Goal: Find specific page/section: Find specific page/section

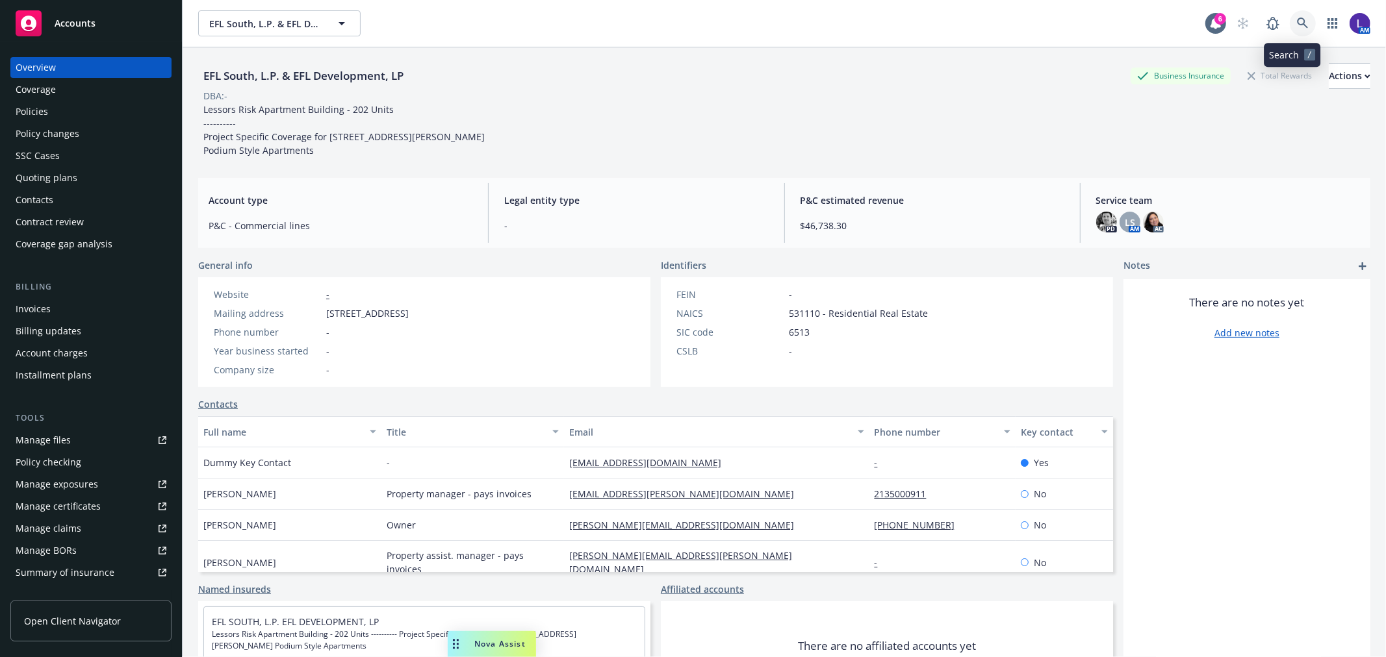
click at [1297, 21] on icon at bounding box center [1303, 24] width 12 height 12
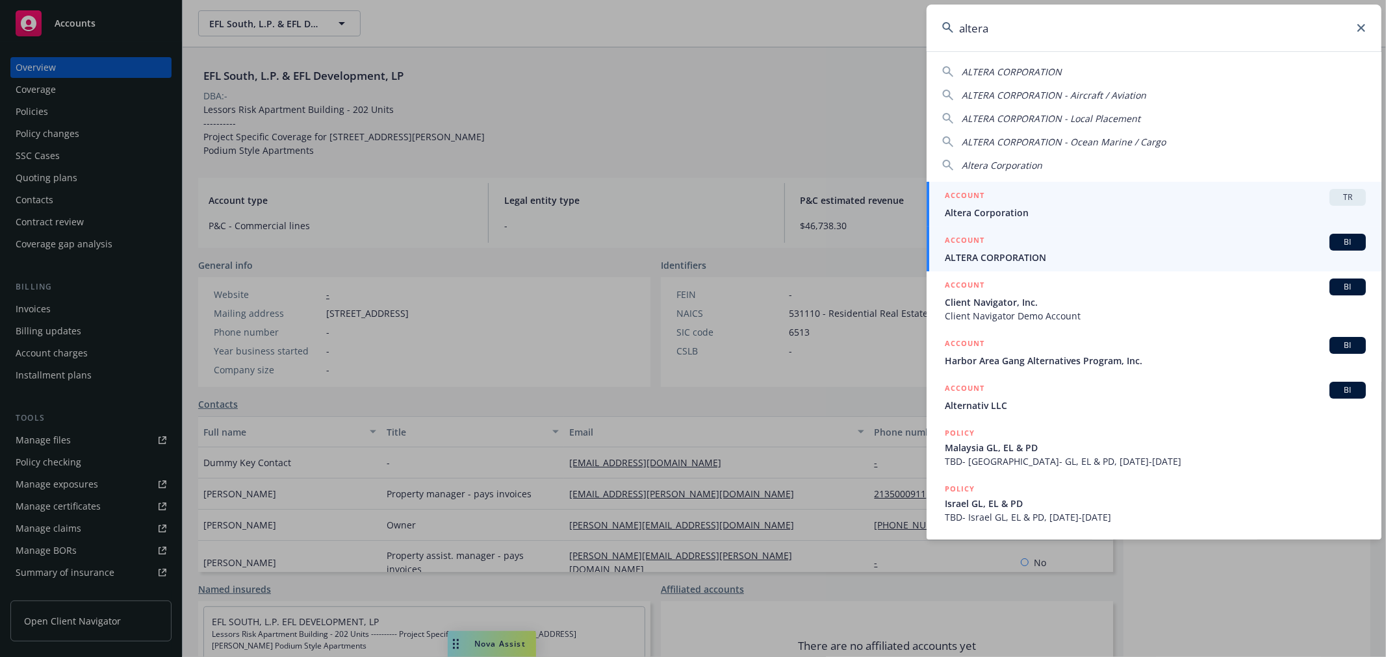
type input "altera"
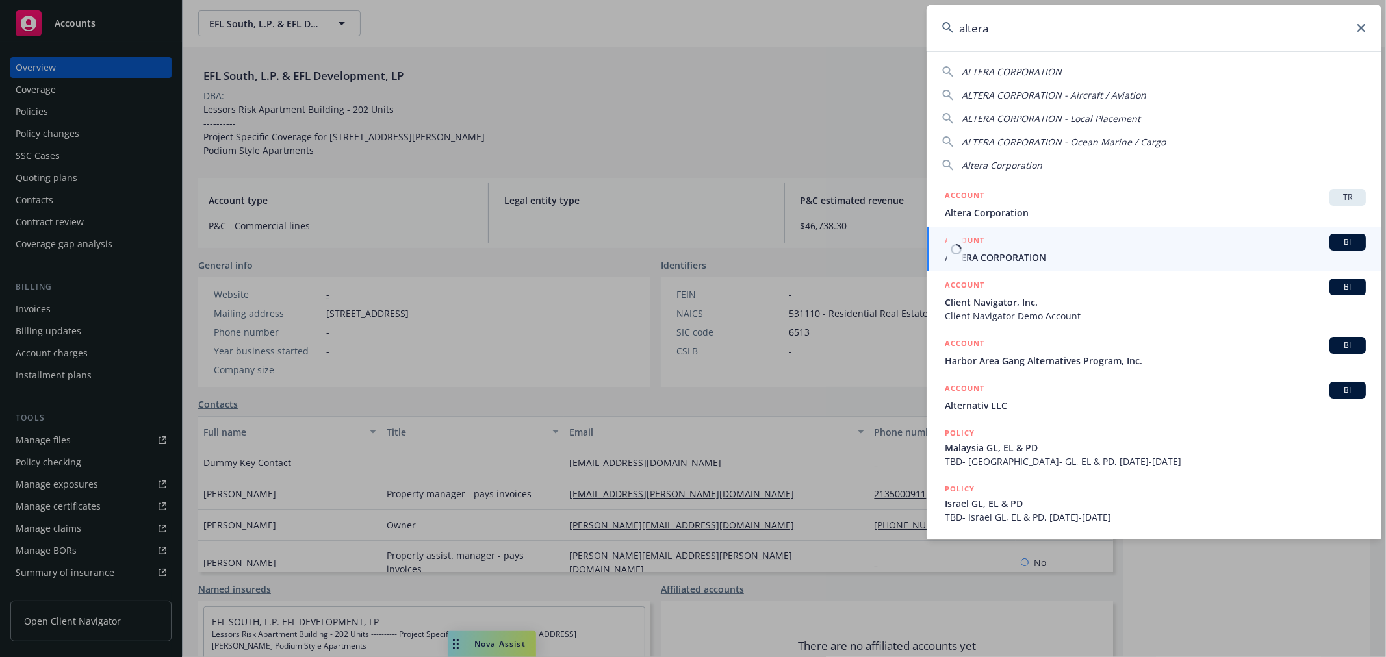
click at [1035, 252] on span "ALTERA CORPORATION" at bounding box center [1155, 258] width 421 height 14
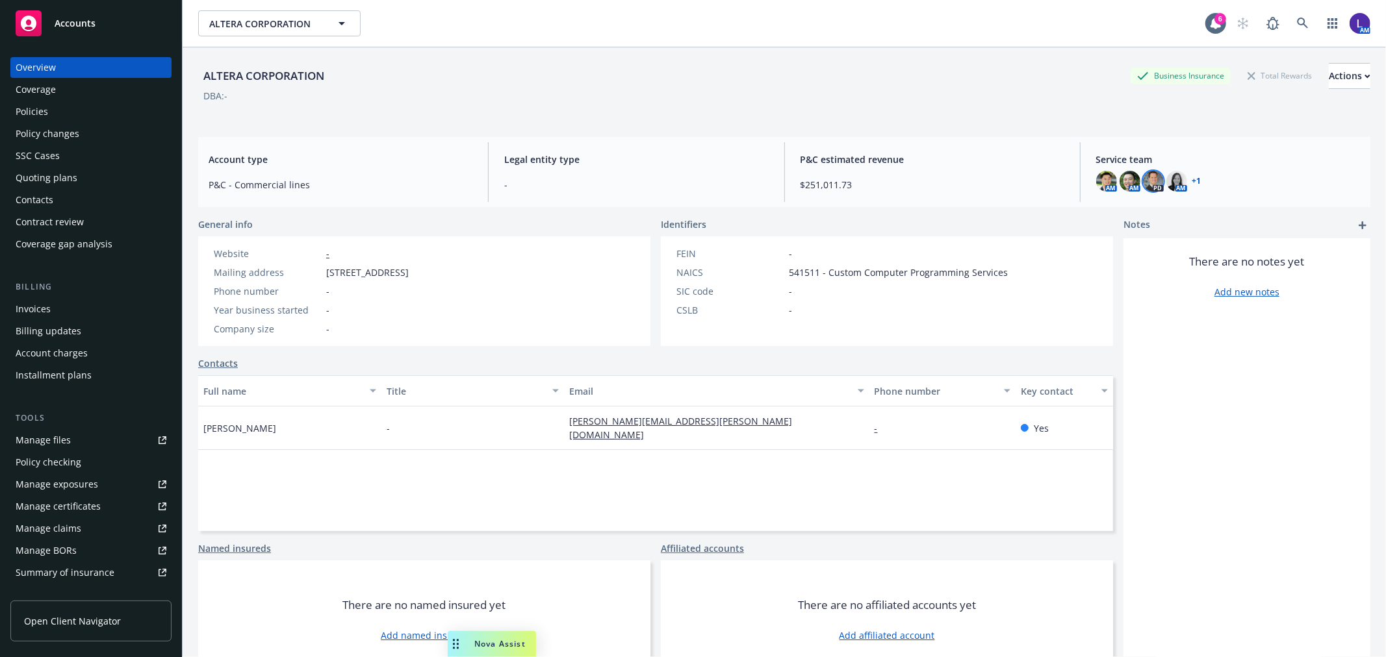
click at [1146, 185] on img at bounding box center [1153, 181] width 21 height 21
click at [1119, 186] on img at bounding box center [1129, 181] width 21 height 21
click at [1096, 186] on img at bounding box center [1106, 181] width 21 height 21
click at [48, 104] on div "Policies" at bounding box center [91, 111] width 151 height 21
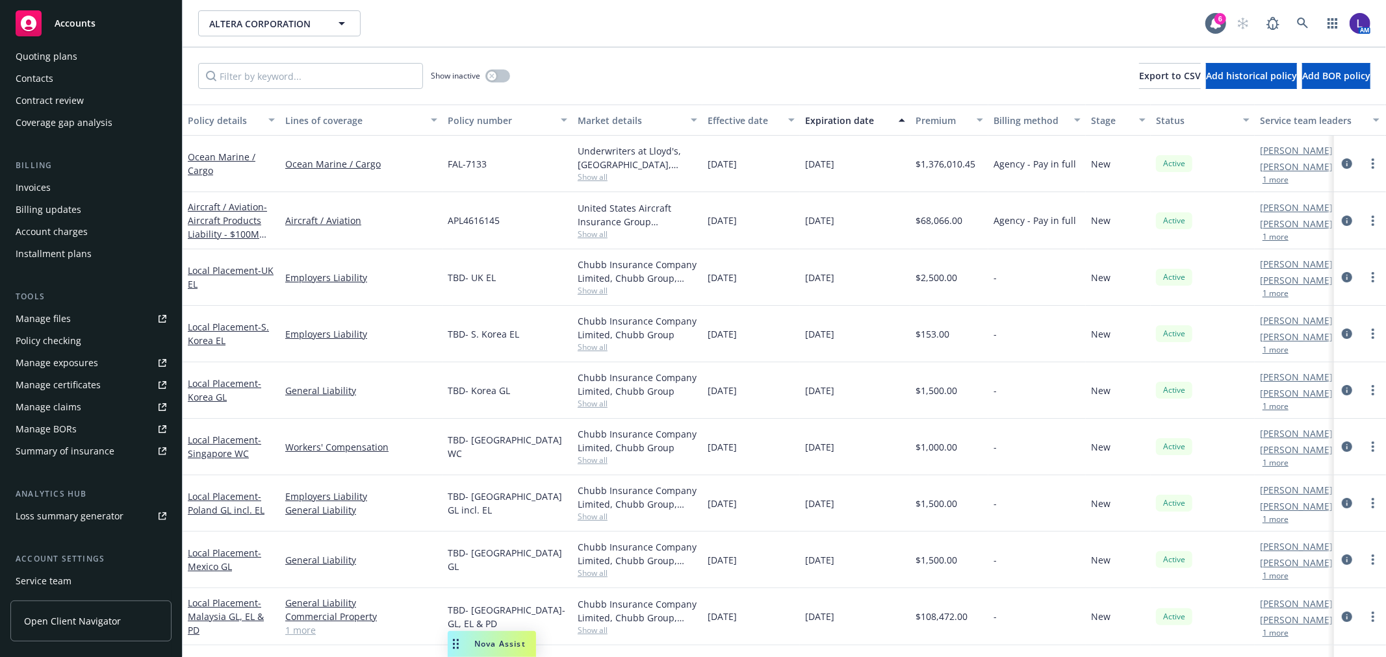
scroll to position [210, 0]
